Goal: Information Seeking & Learning: Understand process/instructions

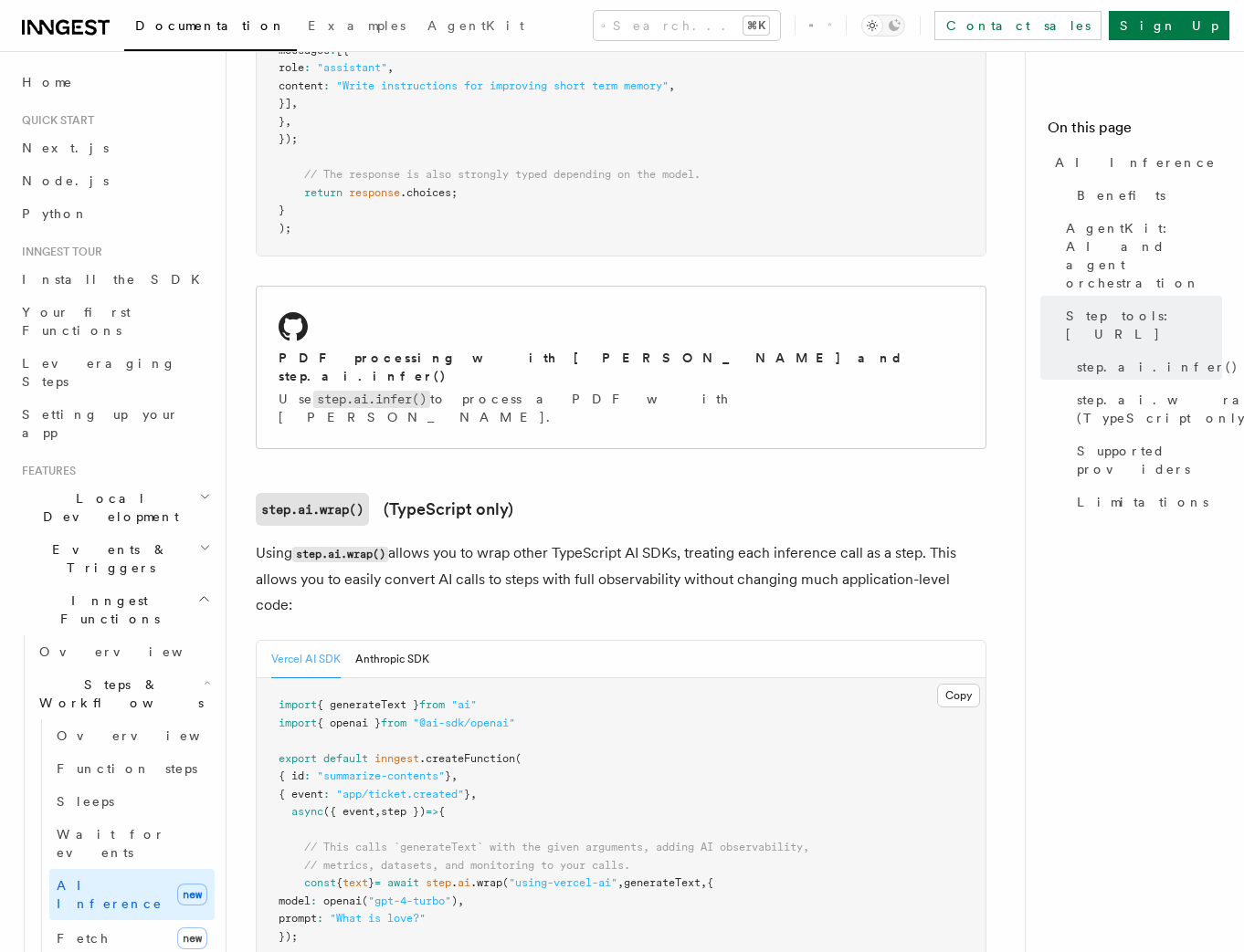
drag, startPoint x: 451, startPoint y: 330, endPoint x: 2, endPoint y: 169, distance: 477.0
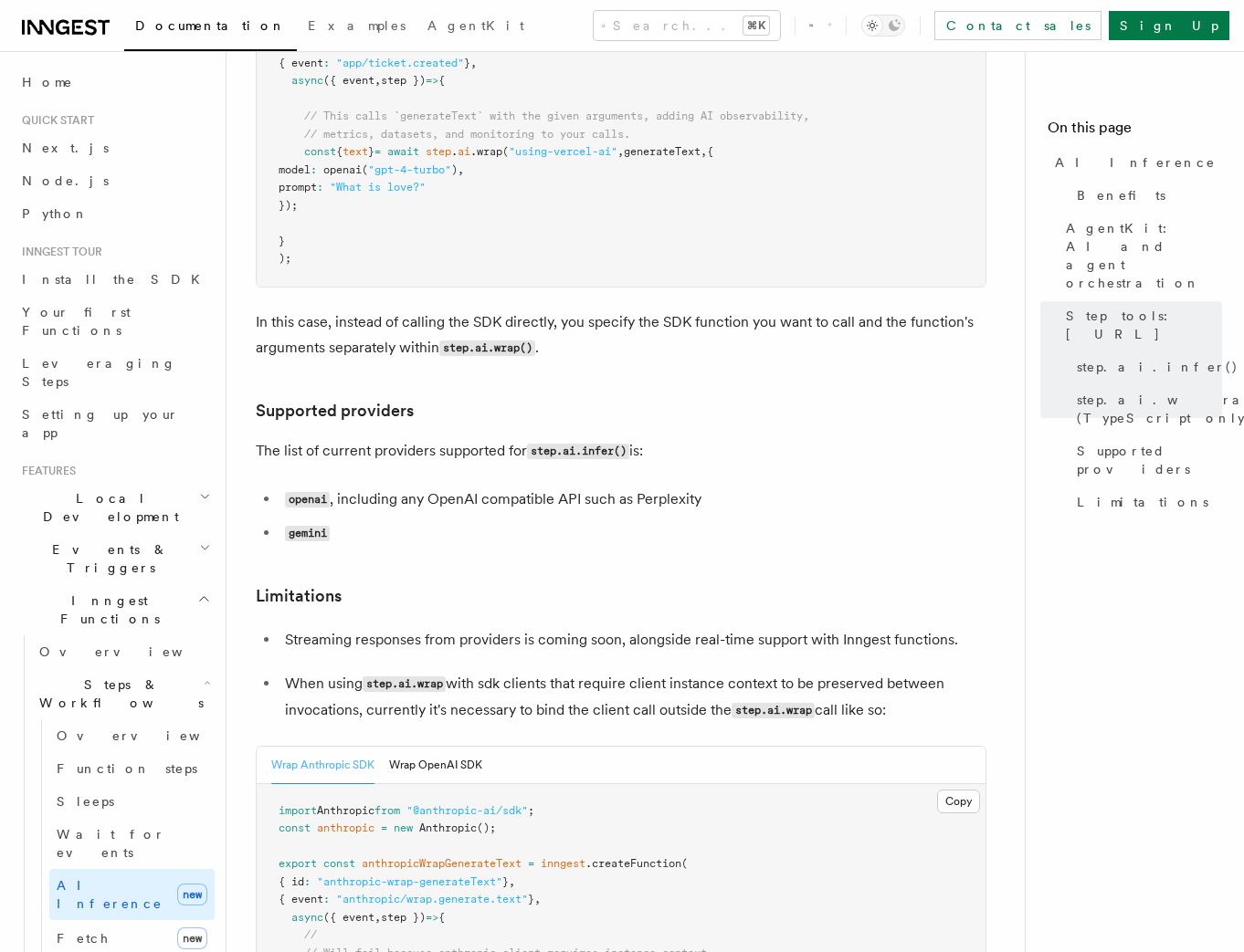
scroll to position [3202, 0]
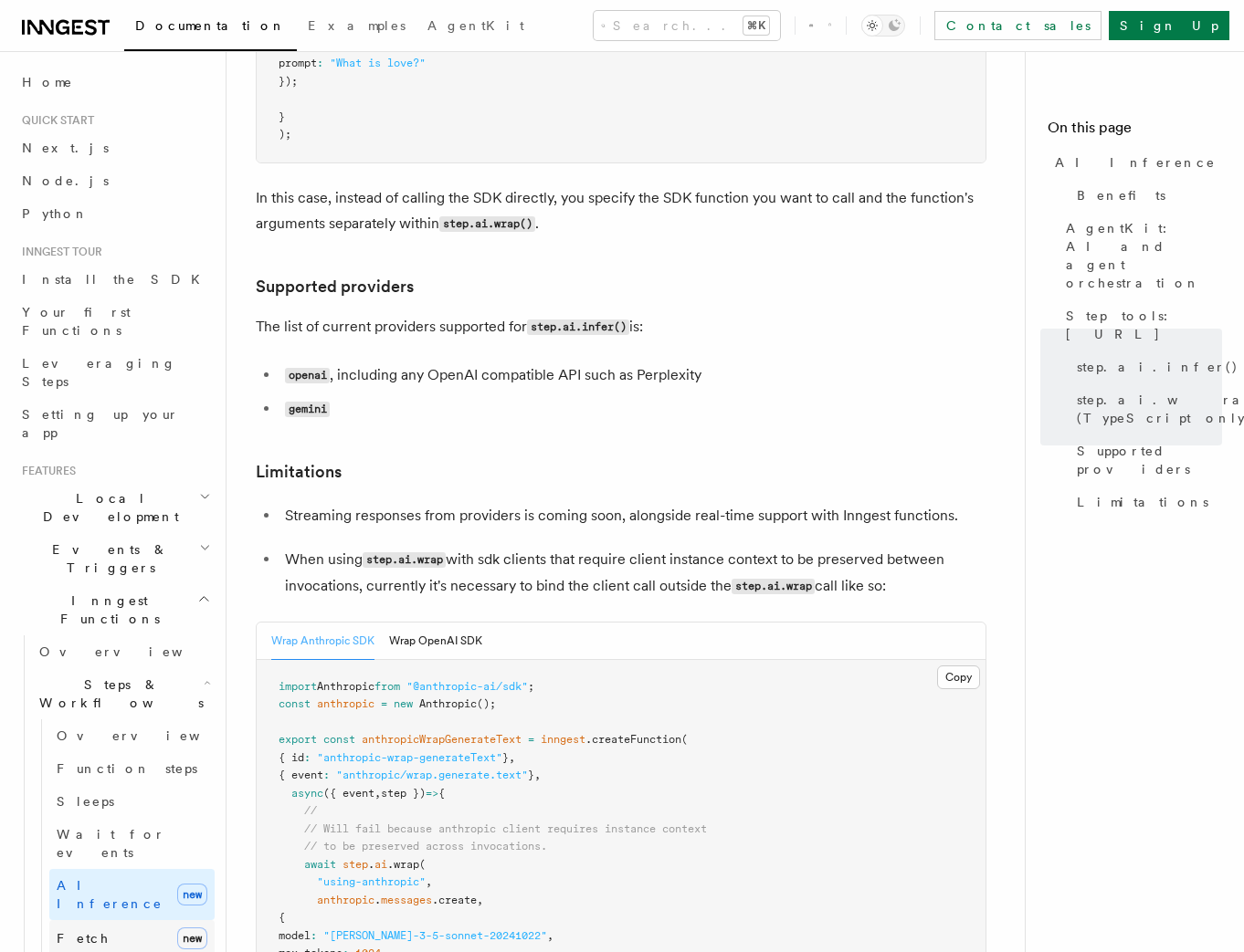
click at [113, 921] on link "Fetch new" at bounding box center [132, 939] width 166 height 37
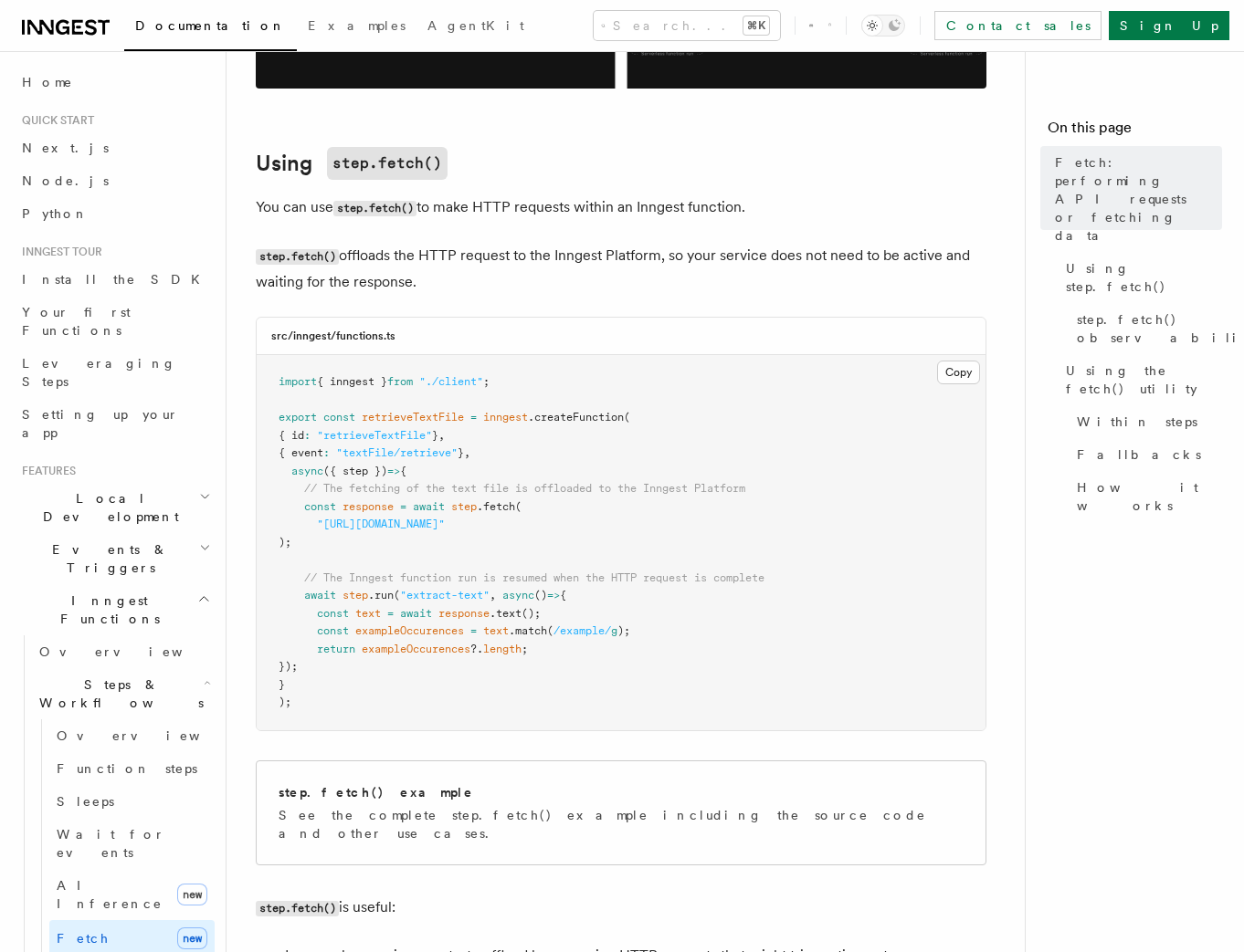
scroll to position [555, 0]
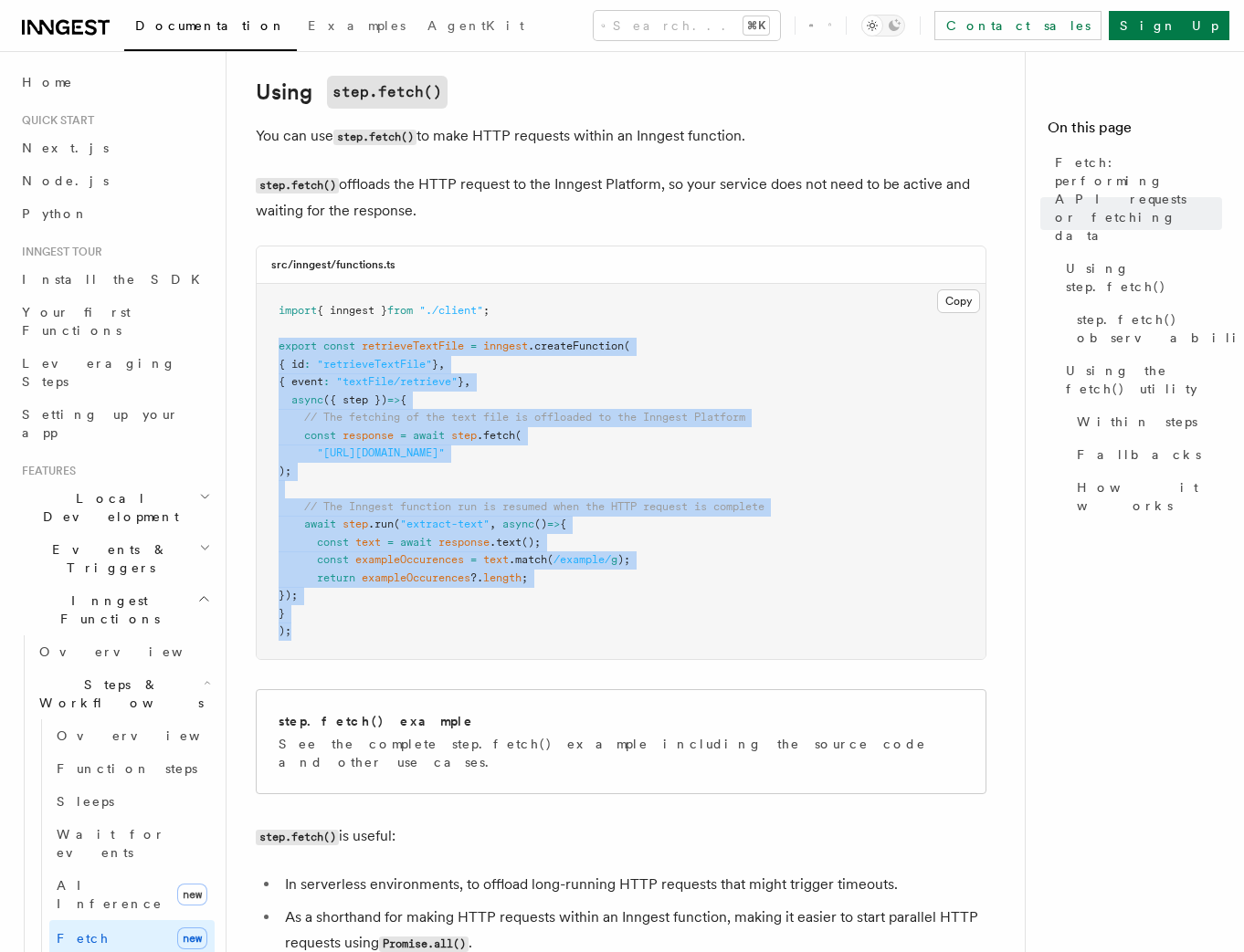
drag, startPoint x: 349, startPoint y: 630, endPoint x: 278, endPoint y: 342, distance: 296.6
click at [278, 342] on pre "import { inngest } from "./client" ; export const retrieveTextFile = inngest .c…" at bounding box center [621, 471] width 729 height 376
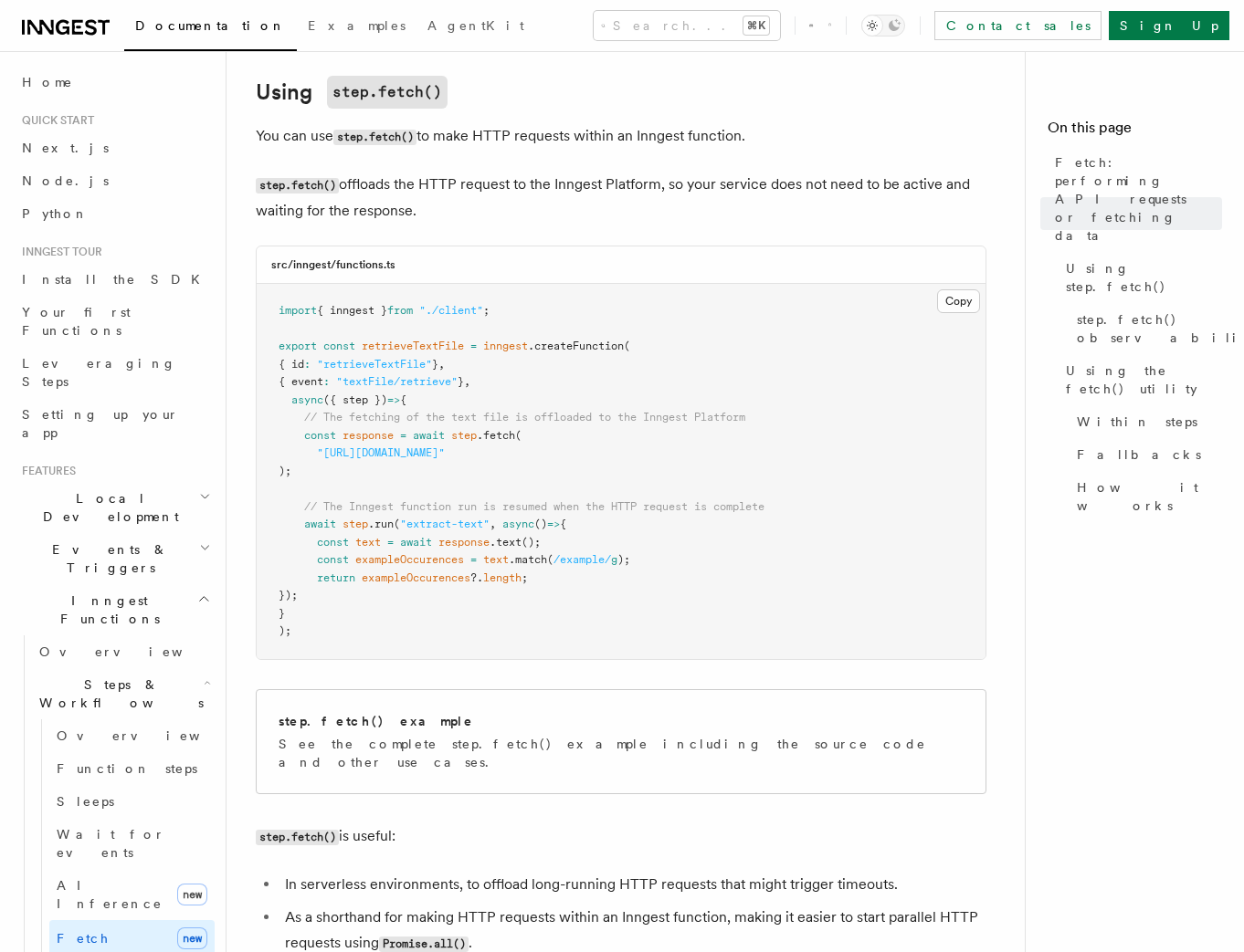
click at [332, 560] on span "const" at bounding box center [333, 560] width 32 height 13
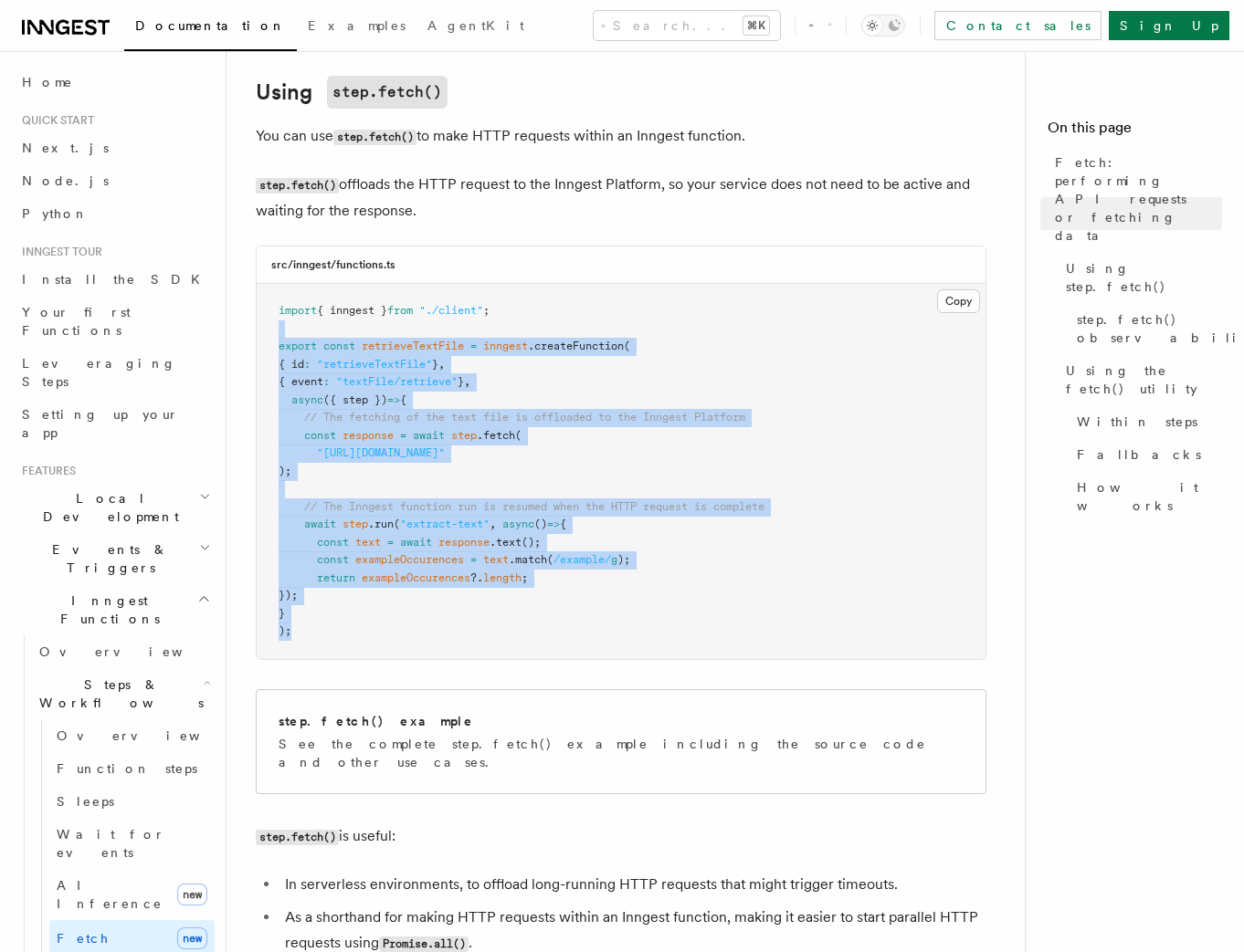
drag, startPoint x: 314, startPoint y: 640, endPoint x: 276, endPoint y: 339, distance: 303.4
click at [276, 339] on pre "import { inngest } from "./client" ; export const retrieveTextFile = inngest .c…" at bounding box center [621, 471] width 729 height 376
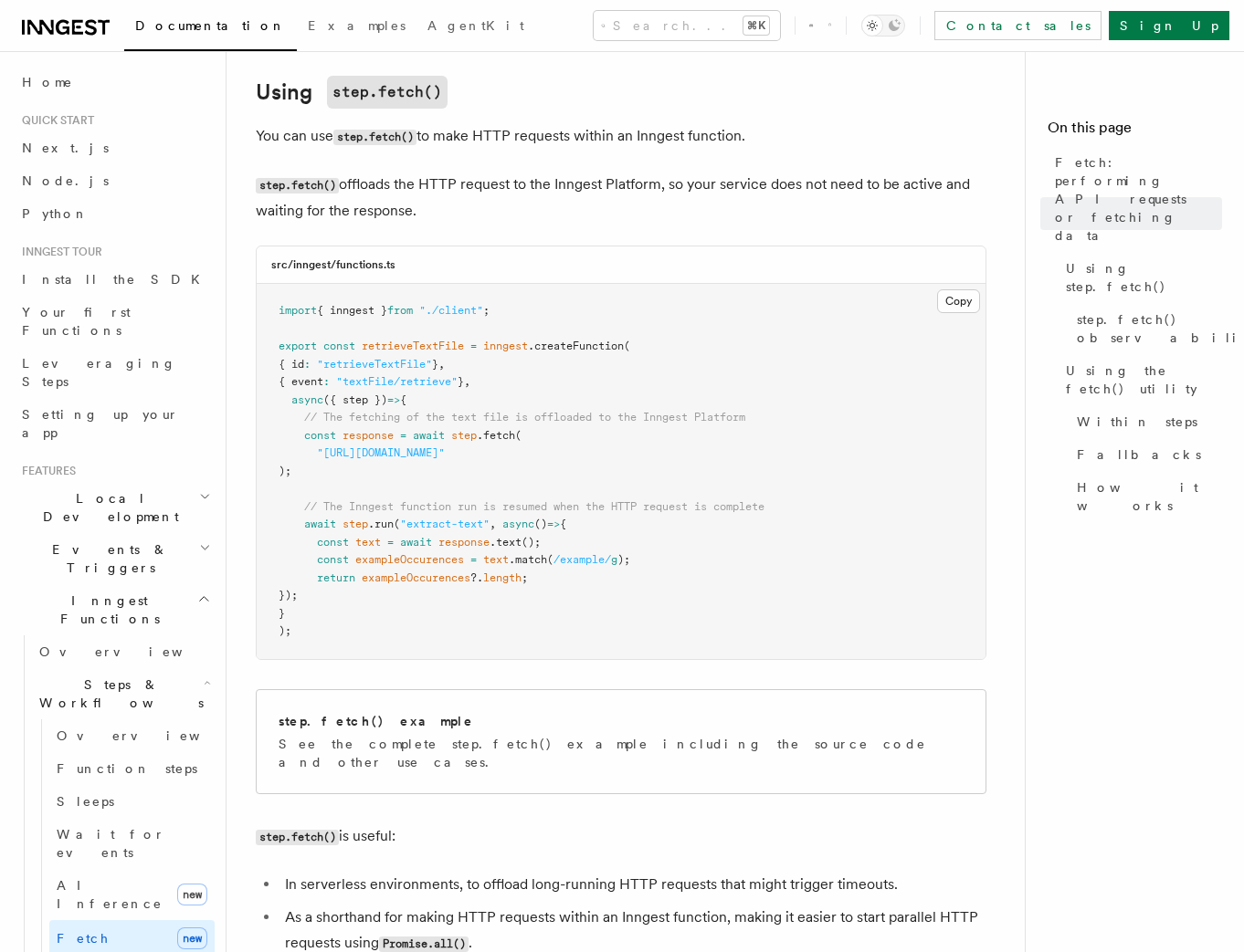
click at [422, 502] on span "// The Inngest function run is resumed when the HTTP request is complete" at bounding box center [534, 507] width 460 height 13
drag, startPoint x: 752, startPoint y: 459, endPoint x: 324, endPoint y: 460, distance: 428.0
click at [324, 459] on span ""[URL][DOMAIN_NAME]"" at bounding box center [381, 453] width 128 height 13
copy span "[URL][DOMAIN_NAME]"
click at [104, 878] on span "AI Inference" at bounding box center [110, 894] width 106 height 33
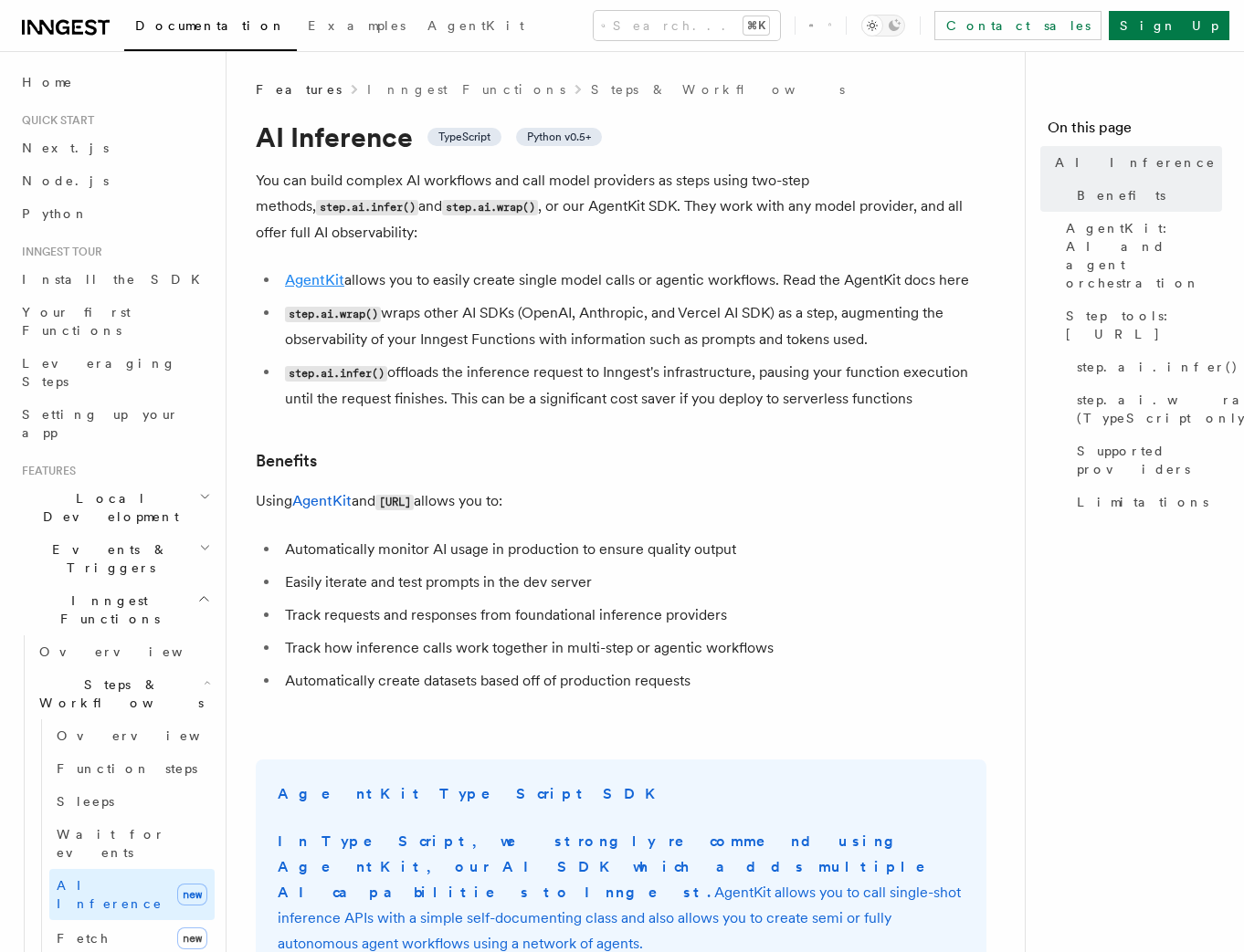
click at [303, 272] on link "AgentKit" at bounding box center [314, 280] width 60 height 17
